Goal: Information Seeking & Learning: Compare options

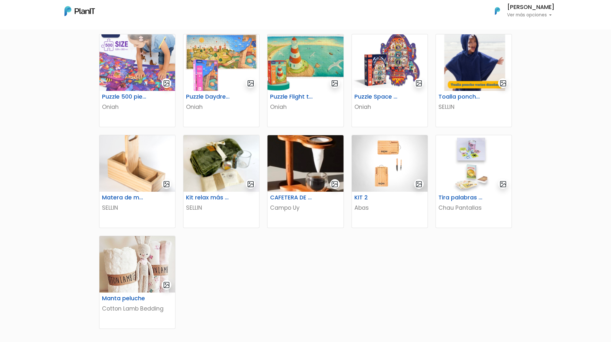
scroll to position [217, 0]
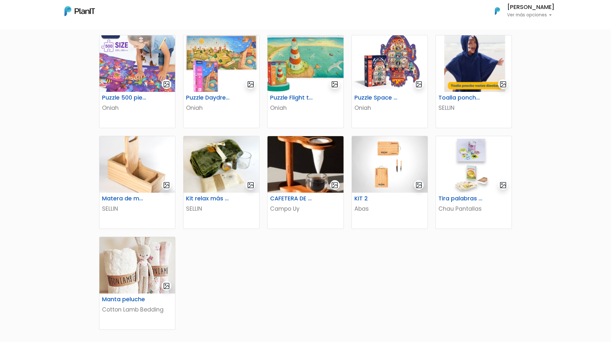
click at [364, 239] on div "KIT DEPORTIVO VERDI_ESTAMPADOS KIT MATE + TERMO VERDI_ESTAMPADOS El Pulpo Astut…" at bounding box center [305, 163] width 421 height 472
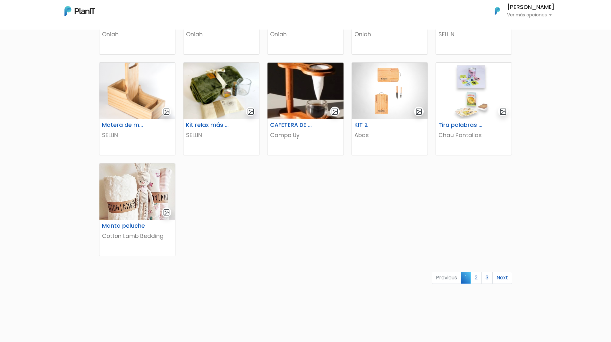
scroll to position [292, 0]
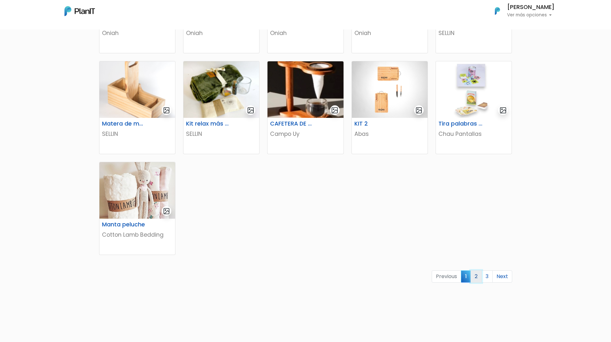
click at [480, 279] on link "2" at bounding box center [476, 276] width 11 height 12
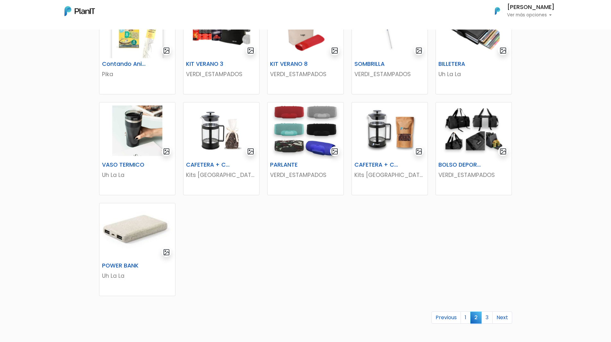
scroll to position [259, 0]
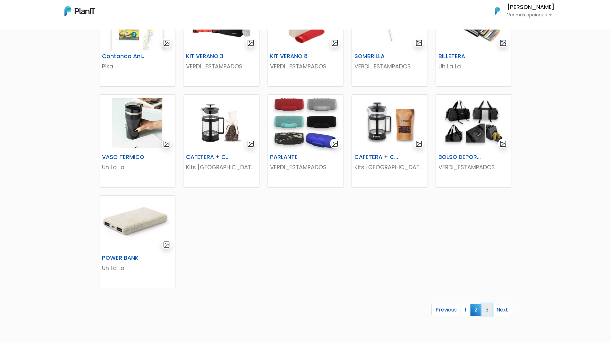
click at [487, 309] on link "3" at bounding box center [487, 310] width 11 height 12
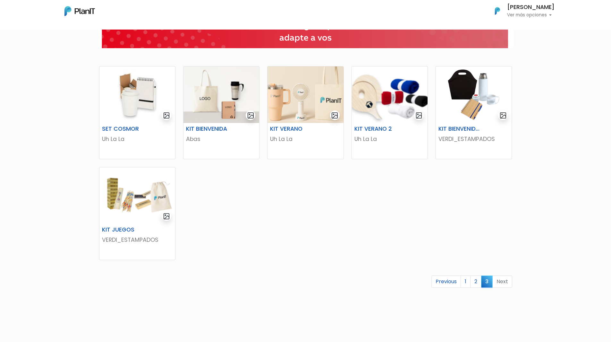
scroll to position [86, 0]
click at [465, 279] on link "1" at bounding box center [466, 281] width 10 height 12
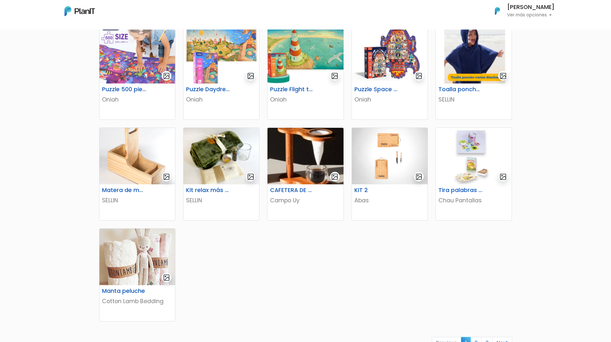
scroll to position [285, 0]
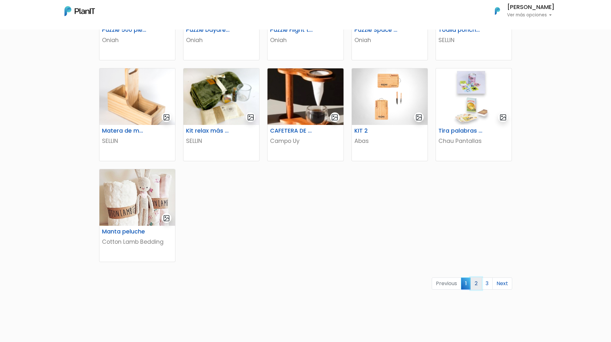
click at [477, 284] on link "2" at bounding box center [476, 283] width 11 height 12
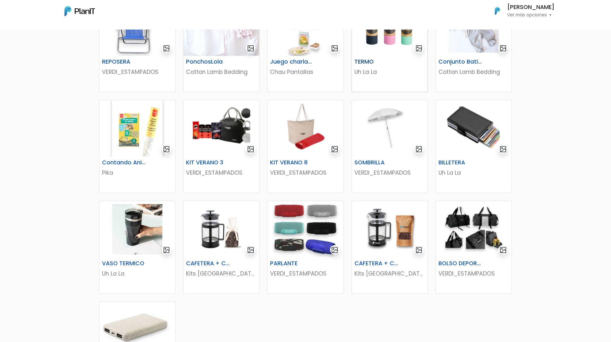
scroll to position [153, 0]
click at [295, 228] on img at bounding box center [306, 229] width 76 height 56
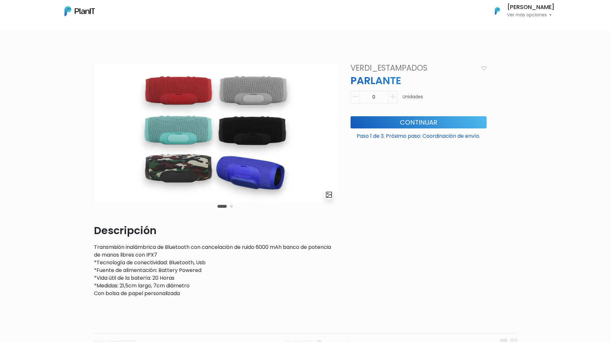
click at [183, 98] on img at bounding box center [216, 133] width 244 height 139
click at [231, 207] on button "Carousel Page 2" at bounding box center [231, 206] width 3 height 3
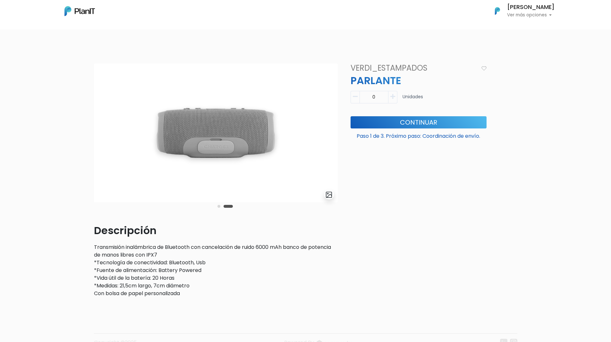
click at [225, 147] on img at bounding box center [216, 133] width 244 height 139
click at [218, 207] on button "Carousel Page 1" at bounding box center [219, 206] width 3 height 3
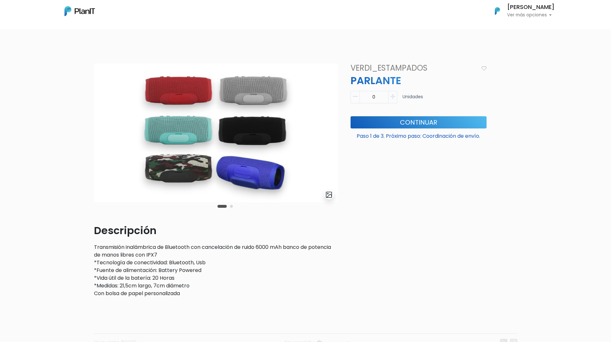
click at [539, 17] on p "Ver más opciones" at bounding box center [530, 15] width 47 height 4
click at [531, 113] on div "slide 3 of 2 Descripción Transmisión inalámbrica de Bluetooth con cancelación d…" at bounding box center [305, 209] width 611 height 323
click at [342, 167] on div "slide 3 of 2 Descripción Transmisión inalámbrica de Bluetooth con cancelación d…" at bounding box center [305, 183] width 431 height 239
click at [538, 13] on p "Ver más opciones" at bounding box center [530, 15] width 47 height 4
click at [520, 28] on span "Mis Compras" at bounding box center [519, 28] width 33 height 7
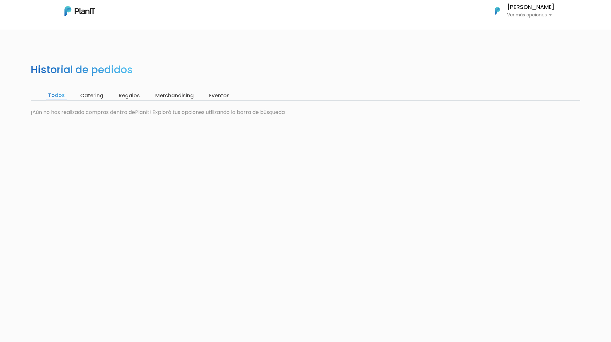
click at [75, 8] on img at bounding box center [79, 11] width 30 height 10
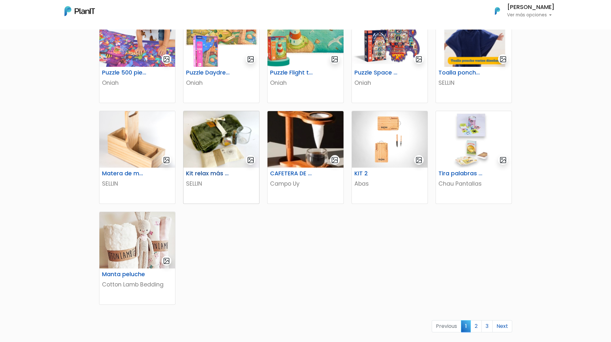
scroll to position [257, 0]
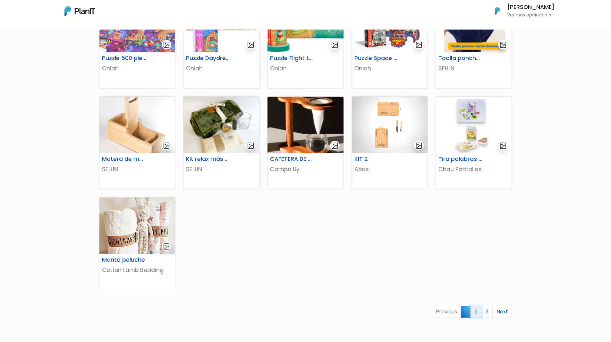
click at [476, 313] on link "2" at bounding box center [476, 311] width 11 height 12
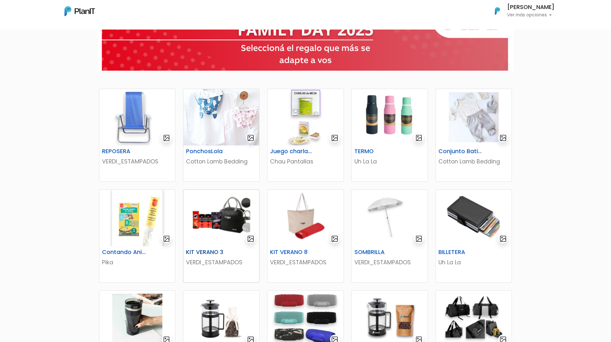
scroll to position [64, 0]
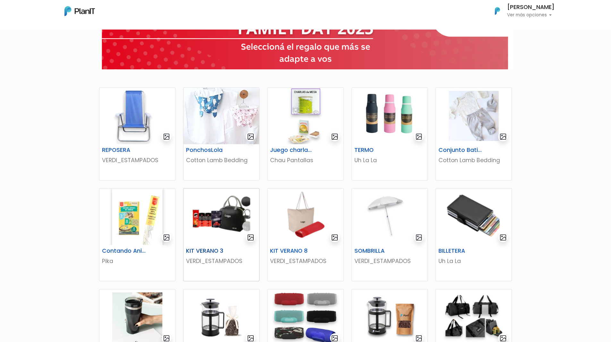
click at [226, 215] on img at bounding box center [222, 216] width 76 height 56
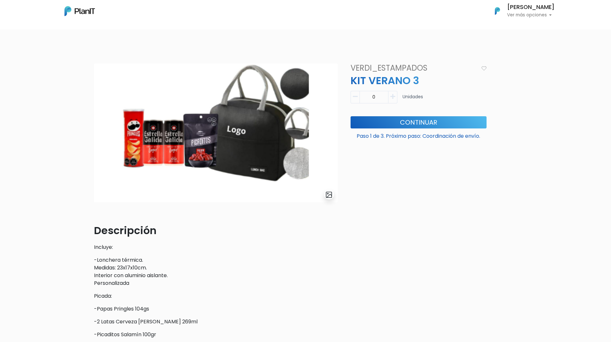
click at [77, 3] on div "Mis Compras Mi Lista Editar Información Cerrar Sesión Leonardo Lluviera Ver más…" at bounding box center [305, 11] width 513 height 17
click at [70, 7] on img at bounding box center [79, 11] width 30 height 10
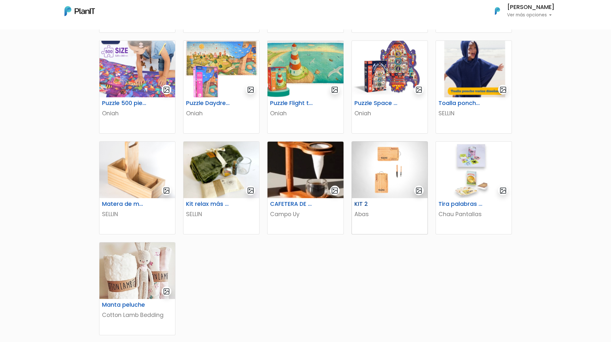
scroll to position [225, 0]
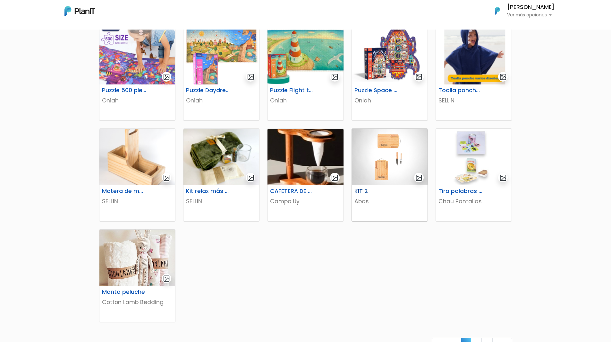
click at [373, 165] on img at bounding box center [390, 157] width 76 height 56
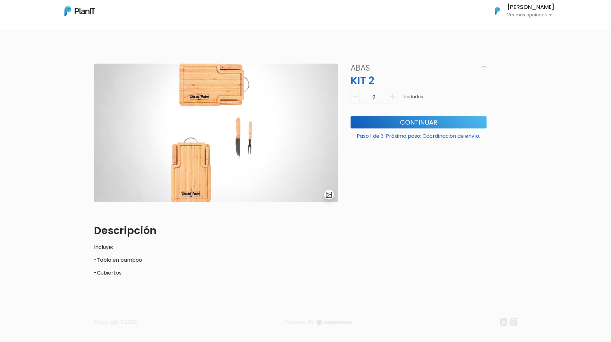
click at [206, 95] on img at bounding box center [216, 133] width 244 height 139
click at [207, 169] on img at bounding box center [216, 133] width 244 height 139
click at [329, 194] on img "submit" at bounding box center [328, 194] width 7 height 7
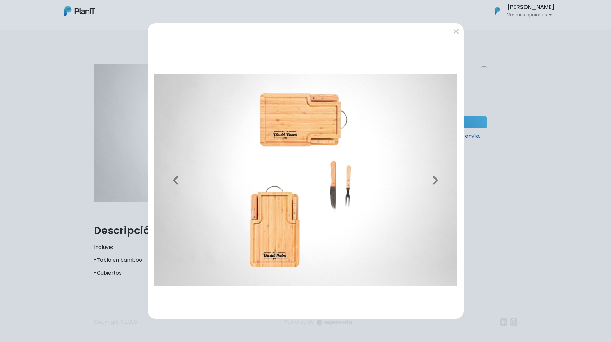
click at [307, 139] on img at bounding box center [306, 180] width 306 height 267
click at [454, 32] on button "submit" at bounding box center [456, 31] width 10 height 10
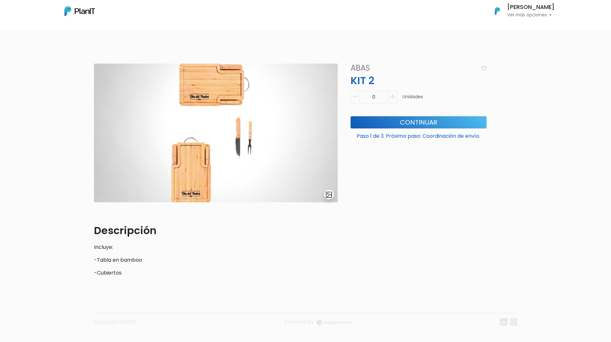
click at [78, 15] on img at bounding box center [79, 11] width 30 height 10
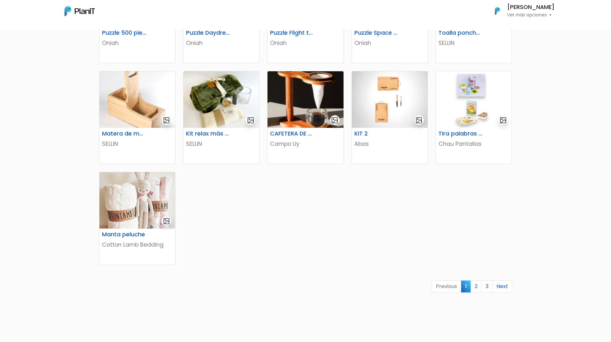
scroll to position [289, 0]
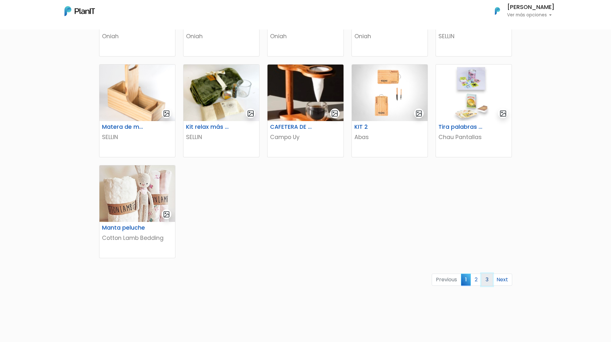
click at [486, 279] on link "3" at bounding box center [487, 279] width 11 height 12
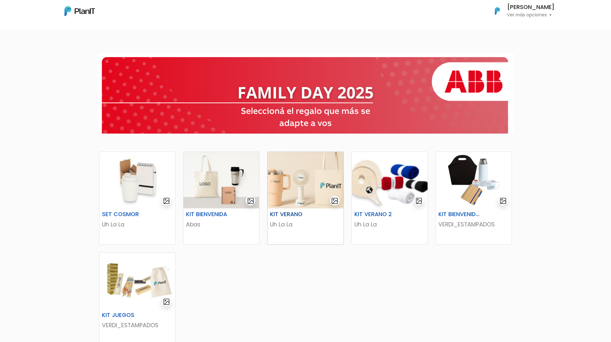
click at [316, 199] on img at bounding box center [306, 180] width 76 height 56
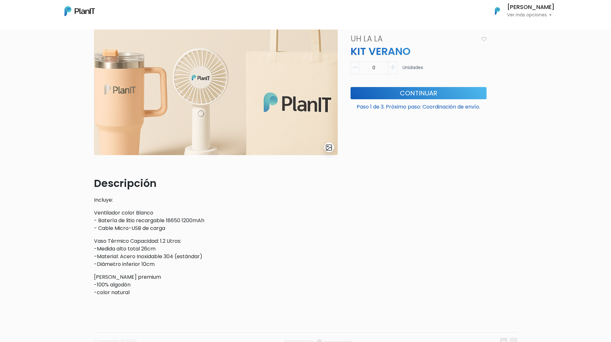
scroll to position [64, 0]
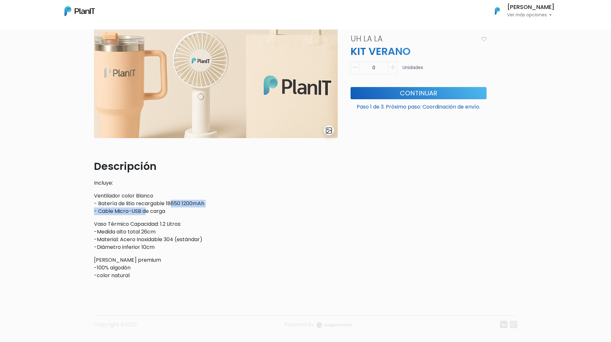
drag, startPoint x: 160, startPoint y: 208, endPoint x: 147, endPoint y: 208, distance: 12.9
click at [147, 208] on p "Ventilador color Blanco - Batería de litio recargable 18650 1200mAh - Cable Mic…" at bounding box center [216, 203] width 244 height 23
click at [195, 182] on p "Incluye:" at bounding box center [216, 183] width 244 height 8
drag, startPoint x: 179, startPoint y: 206, endPoint x: 125, endPoint y: 204, distance: 53.3
click at [125, 204] on p "Ventilador color Blanco - Batería de litio recargable 18650 1200mAh - Cable Mic…" at bounding box center [216, 203] width 244 height 23
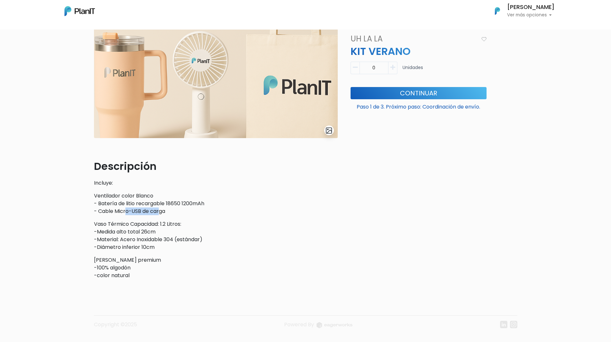
drag, startPoint x: 133, startPoint y: 211, endPoint x: 162, endPoint y: 213, distance: 29.9
click at [159, 215] on p "Ventilador color Blanco - Batería de litio recargable 18650 1200mAh - Cable Mic…" at bounding box center [216, 203] width 244 height 23
drag, startPoint x: 124, startPoint y: 222, endPoint x: 111, endPoint y: 222, distance: 12.8
click at [111, 222] on p "Vaso Térmico Capacidad: 1.2 Litros: -Medida alto total 26cm -Material: Acero In…" at bounding box center [216, 235] width 244 height 31
drag, startPoint x: 110, startPoint y: 231, endPoint x: 137, endPoint y: 236, distance: 27.7
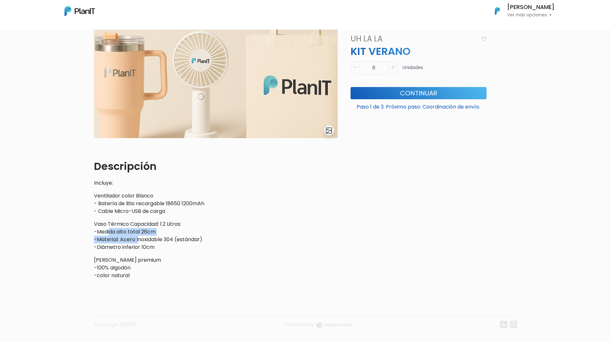
click at [137, 236] on p "Vaso Térmico Capacidad: 1.2 Litros: -Medida alto total 26cm -Material: Acero In…" at bounding box center [216, 235] width 244 height 31
click at [158, 243] on p "Vaso Térmico Capacidad: 1.2 Litros: -Medida alto total 26cm -Material: Acero In…" at bounding box center [216, 235] width 244 height 31
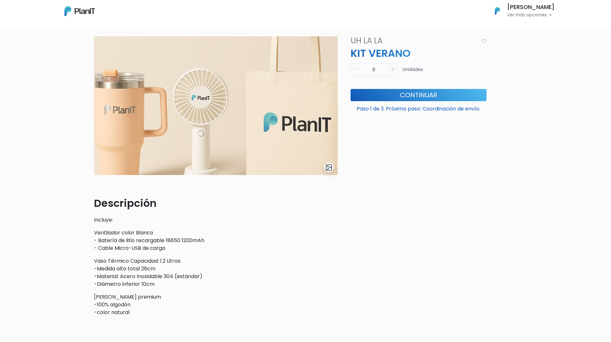
scroll to position [0, 0]
